Goal: Transaction & Acquisition: Purchase product/service

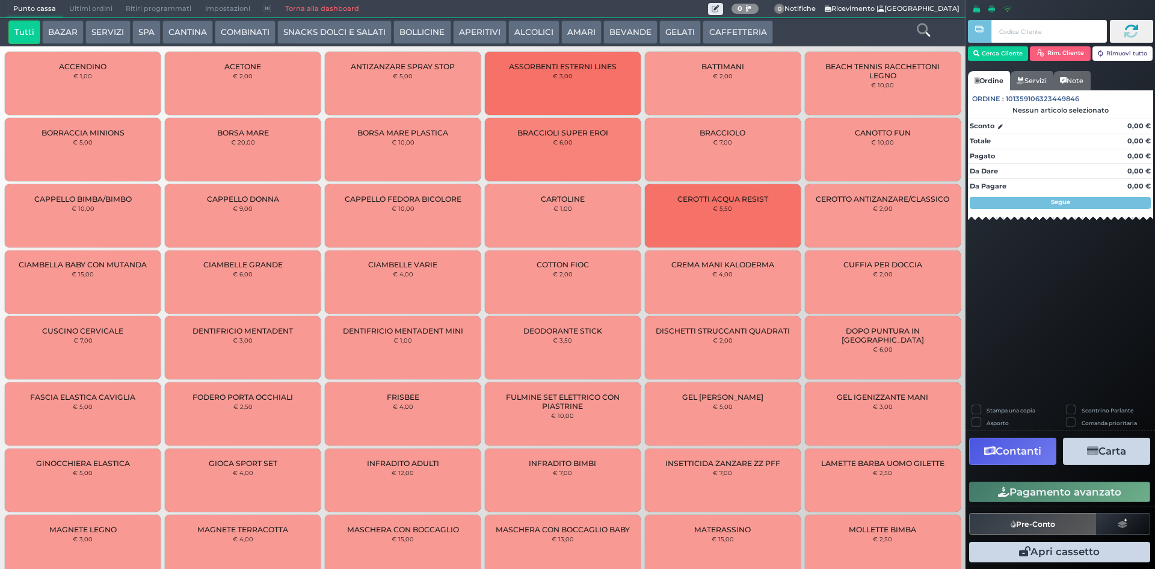
click at [84, 9] on span "Ultimi ordini" at bounding box center [91, 9] width 57 height 17
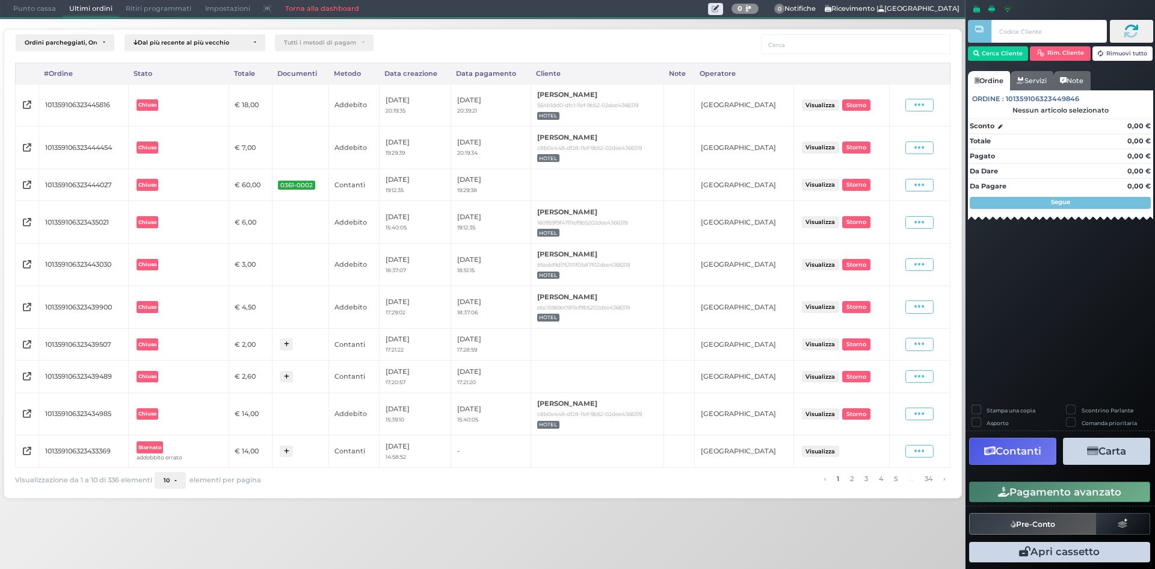
click at [10, 10] on span "Punto cassa" at bounding box center [35, 9] width 56 height 17
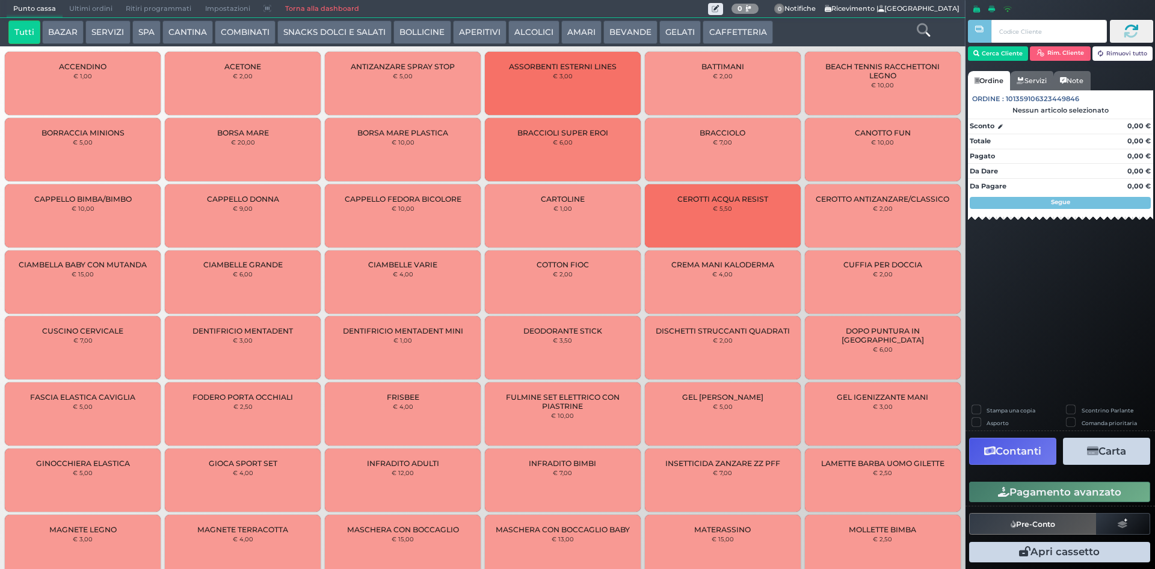
click at [661, 26] on button "GELATI" at bounding box center [681, 32] width 42 height 24
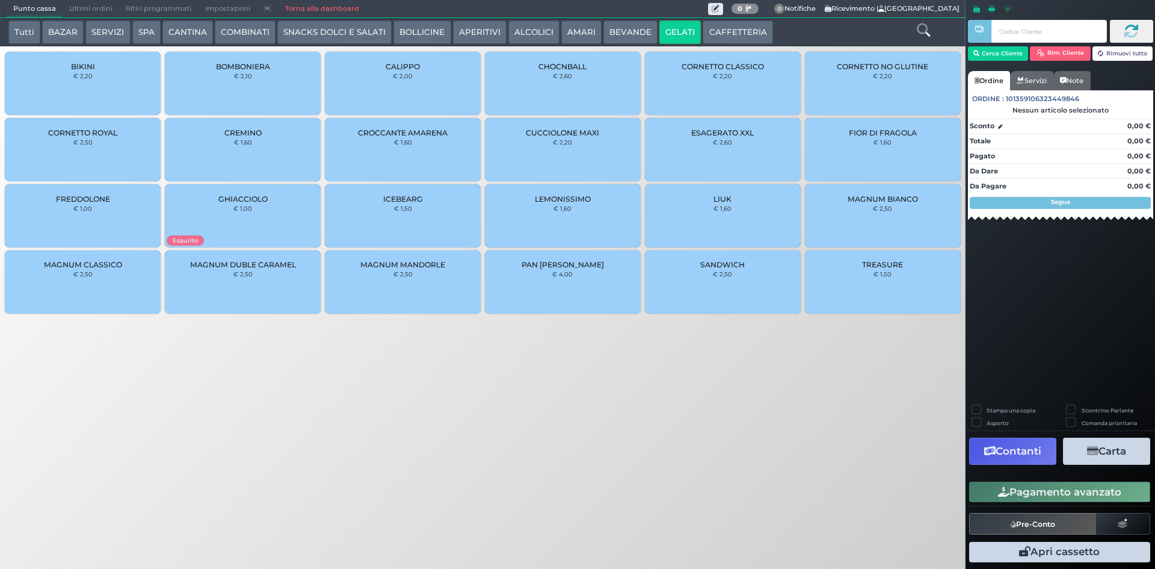
click at [429, 149] on div "CROCCANTE AMARENA € 1,60" at bounding box center [403, 149] width 156 height 63
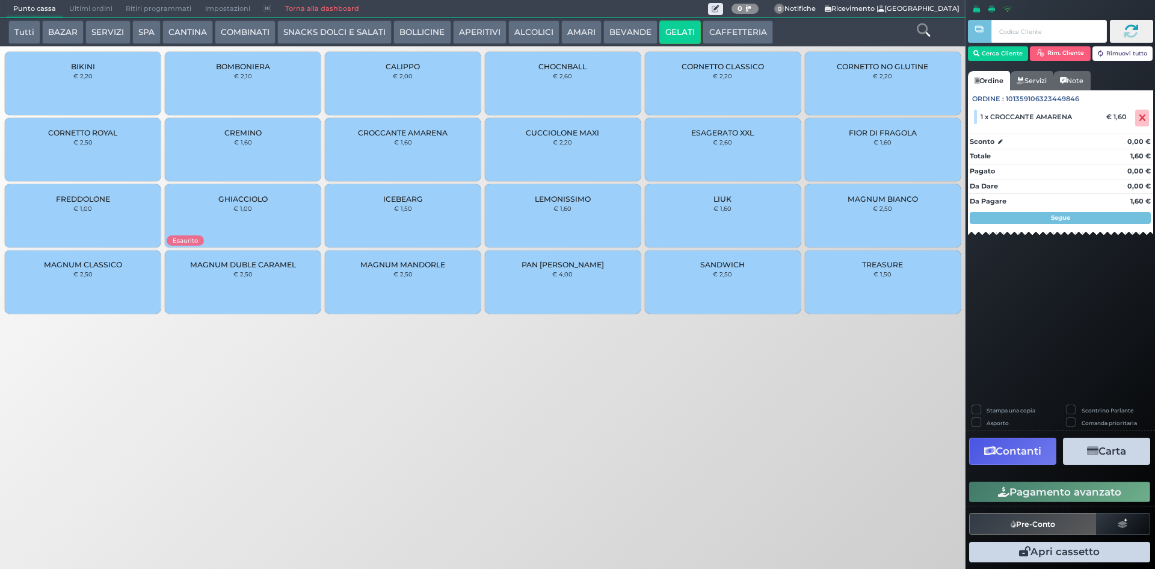
click at [267, 149] on div "CREMINO € 1,60" at bounding box center [243, 149] width 156 height 63
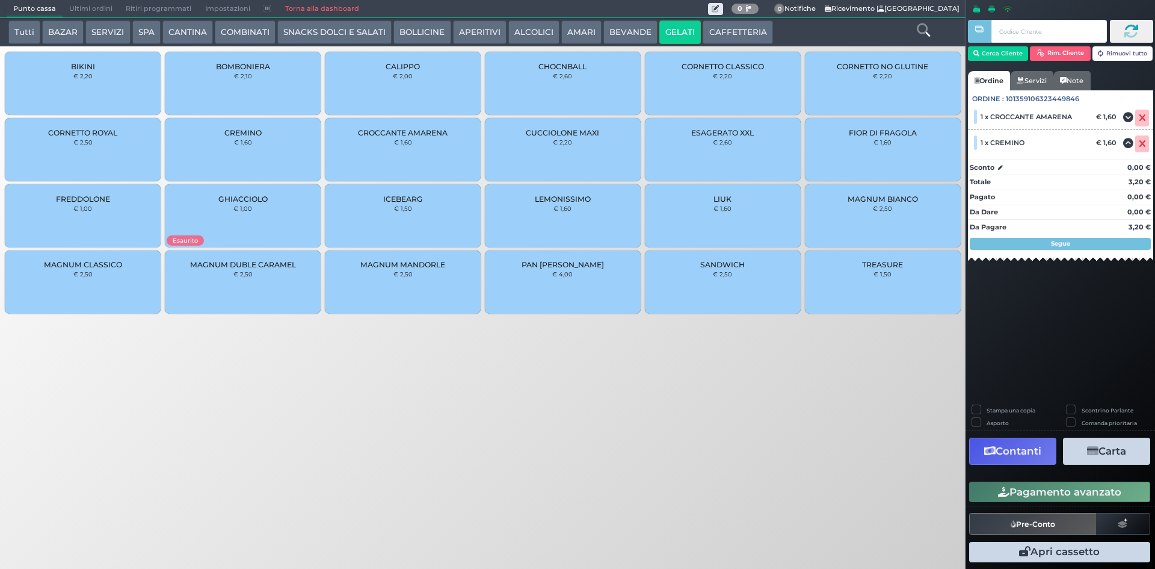
click at [981, 408] on div "Stampa una copia" at bounding box center [1013, 411] width 82 height 13
click at [1044, 488] on button "Pagamento avanzato" at bounding box center [1059, 491] width 181 height 20
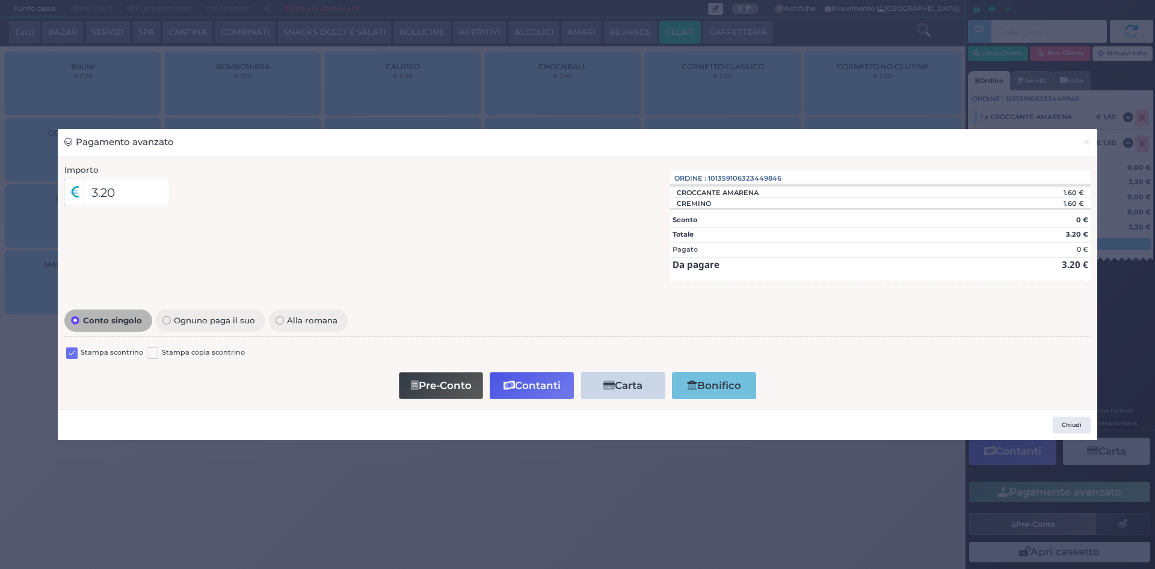
click at [75, 348] on label at bounding box center [71, 352] width 11 height 11
click at [0, 0] on input "checkbox" at bounding box center [0, 0] width 0 height 0
click at [531, 389] on button "Contanti" at bounding box center [532, 385] width 84 height 27
